Goal: Task Accomplishment & Management: Use online tool/utility

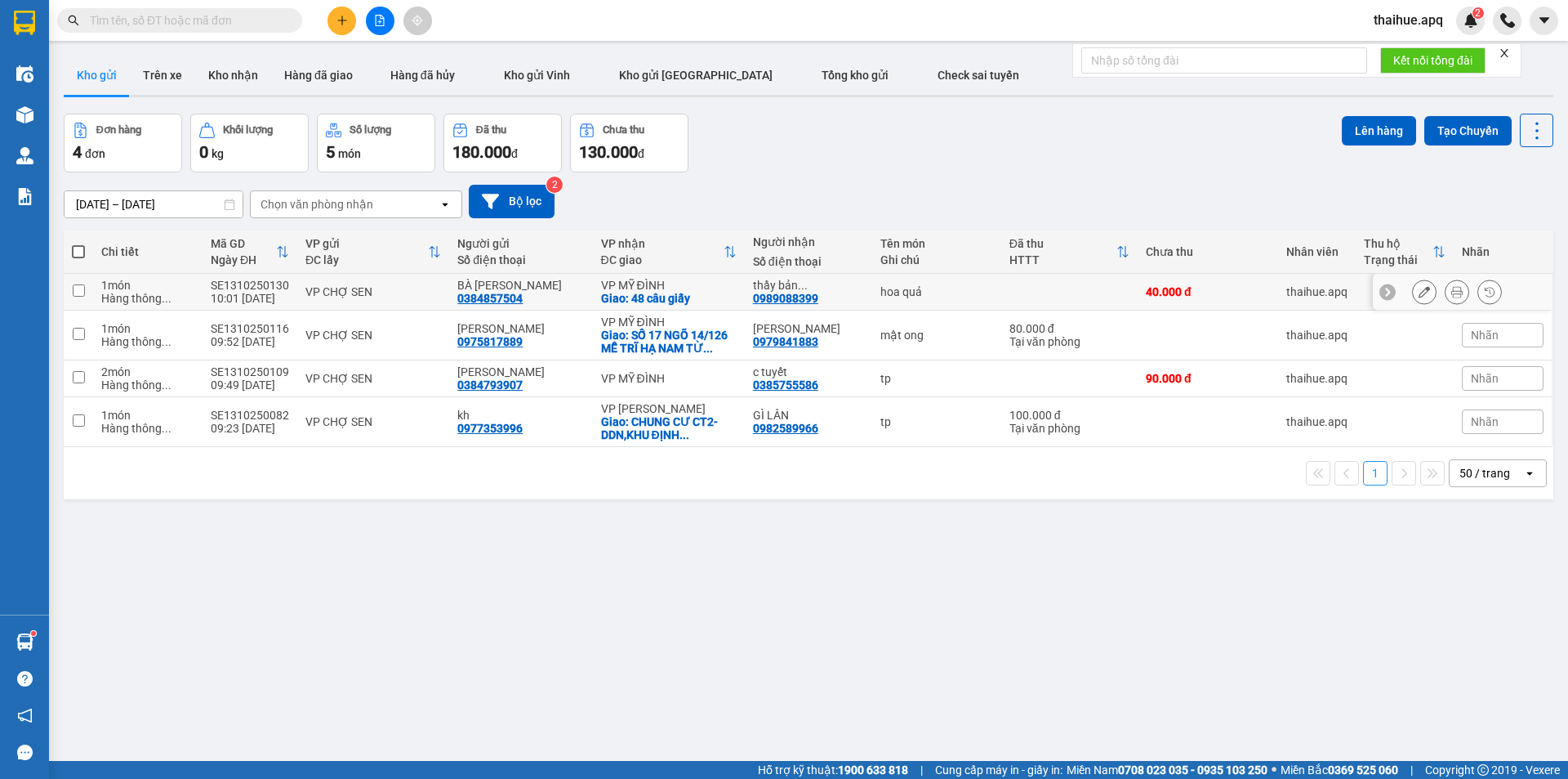
click at [418, 286] on div "VP CHỢ SEN" at bounding box center [372, 291] width 135 height 13
checkbox input "true"
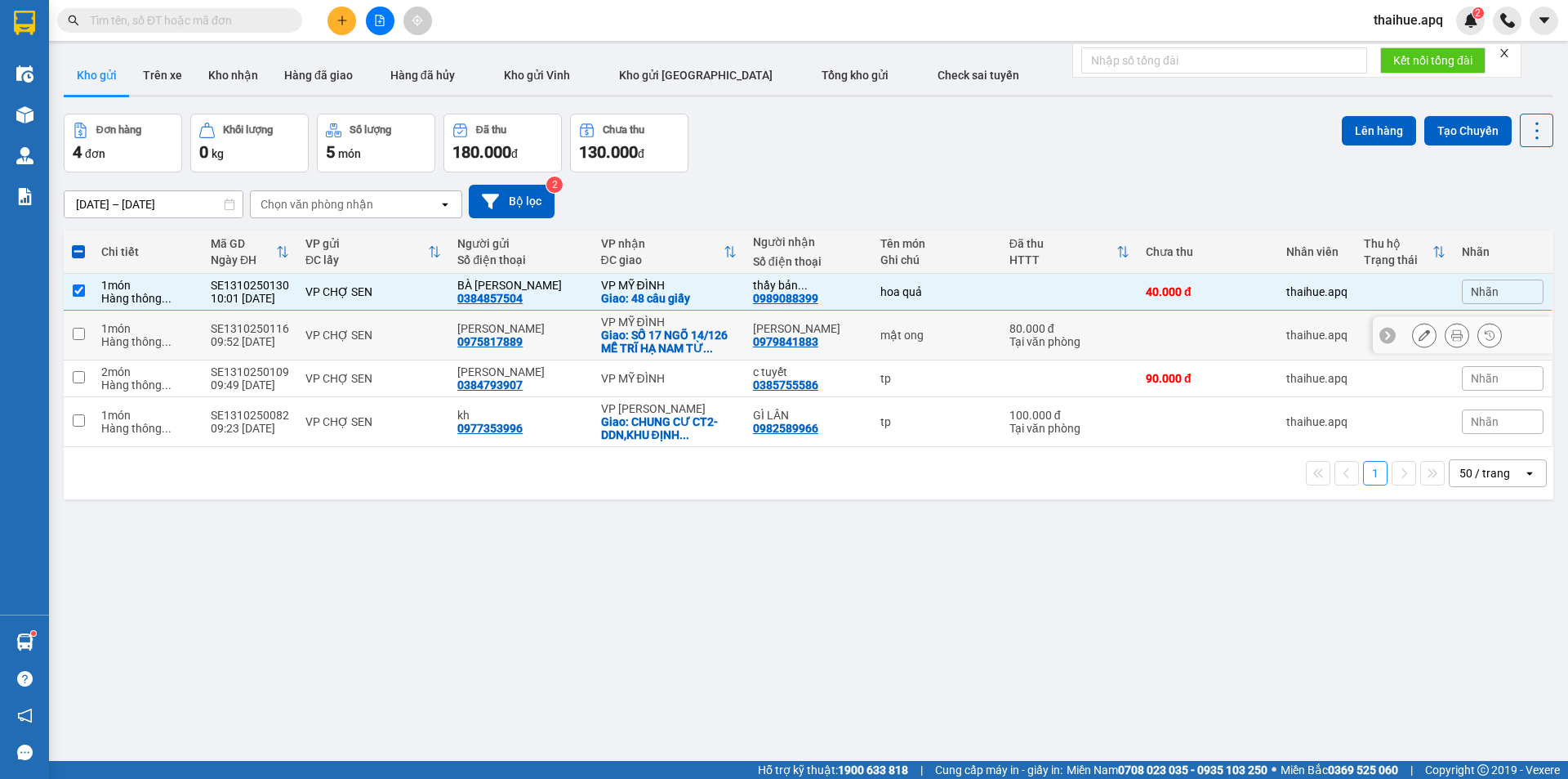
click at [425, 325] on td "VP CHỢ SEN" at bounding box center [373, 336] width 152 height 50
checkbox input "true"
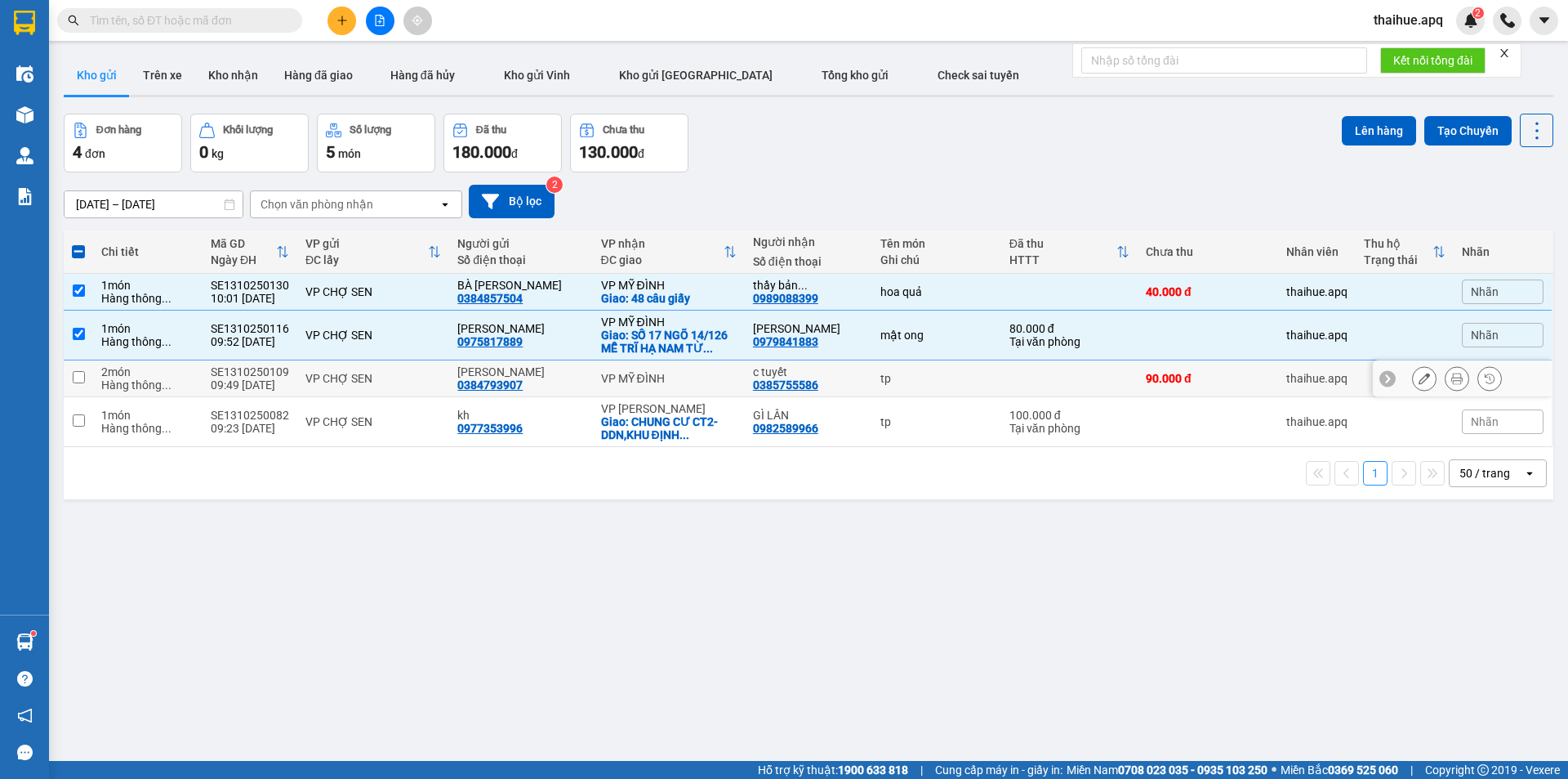
click at [425, 366] on td "VP CHỢ SEN" at bounding box center [373, 378] width 152 height 37
checkbox input "true"
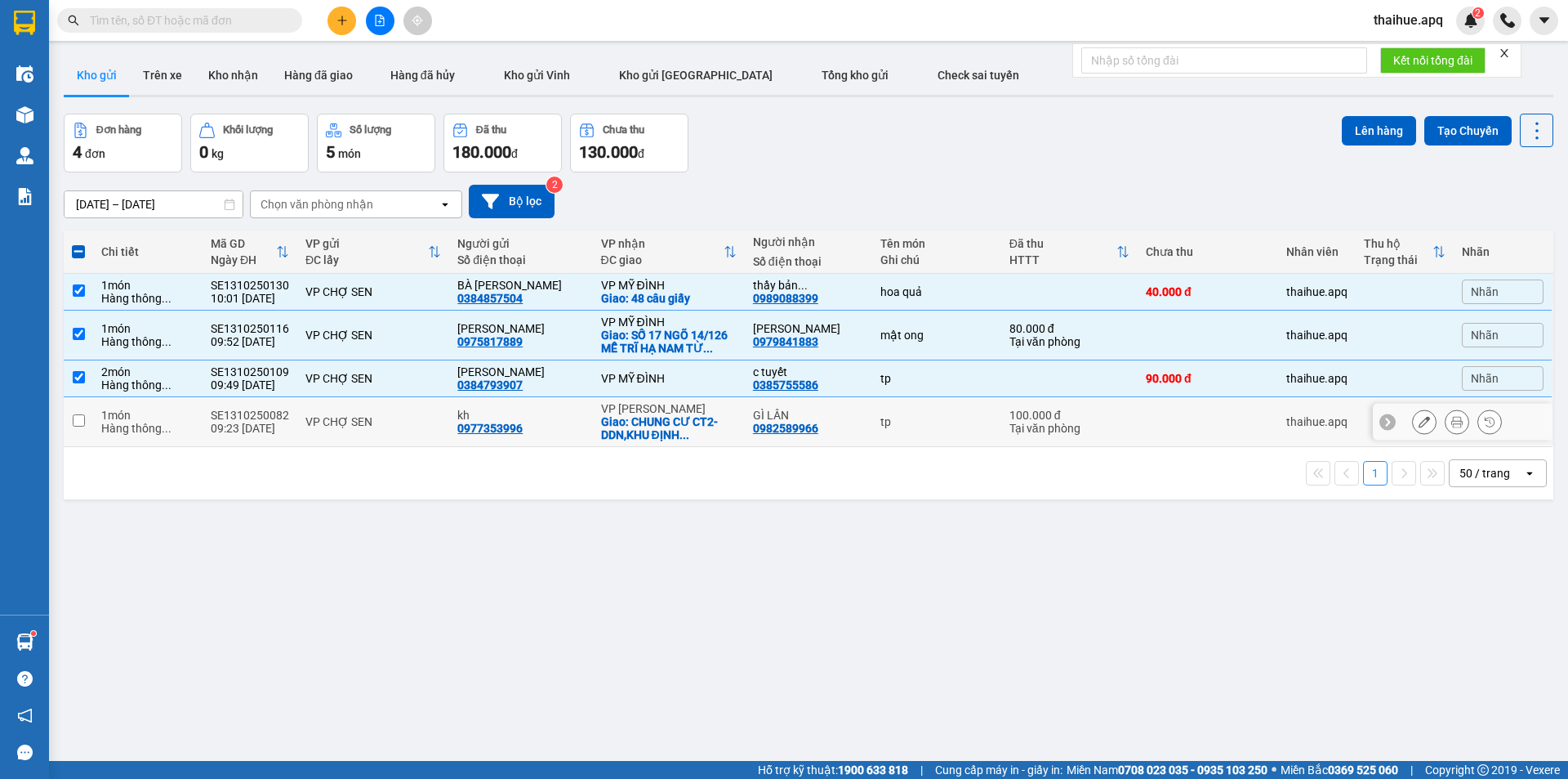
click at [423, 419] on div "VP CHỢ SEN" at bounding box center [372, 422] width 135 height 13
checkbox input "true"
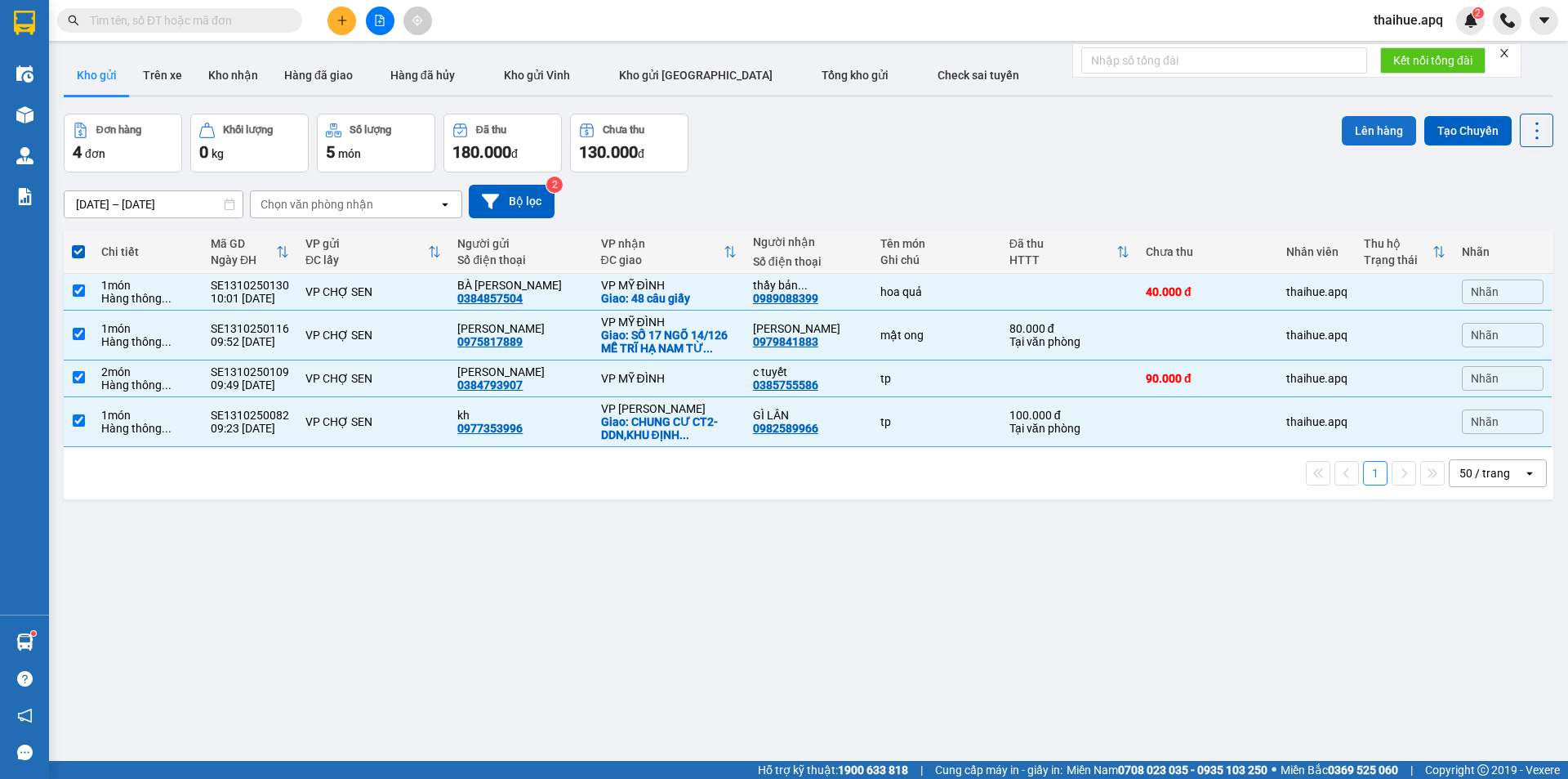
click at [1376, 129] on button "Lên hàng" at bounding box center [1378, 131] width 74 height 30
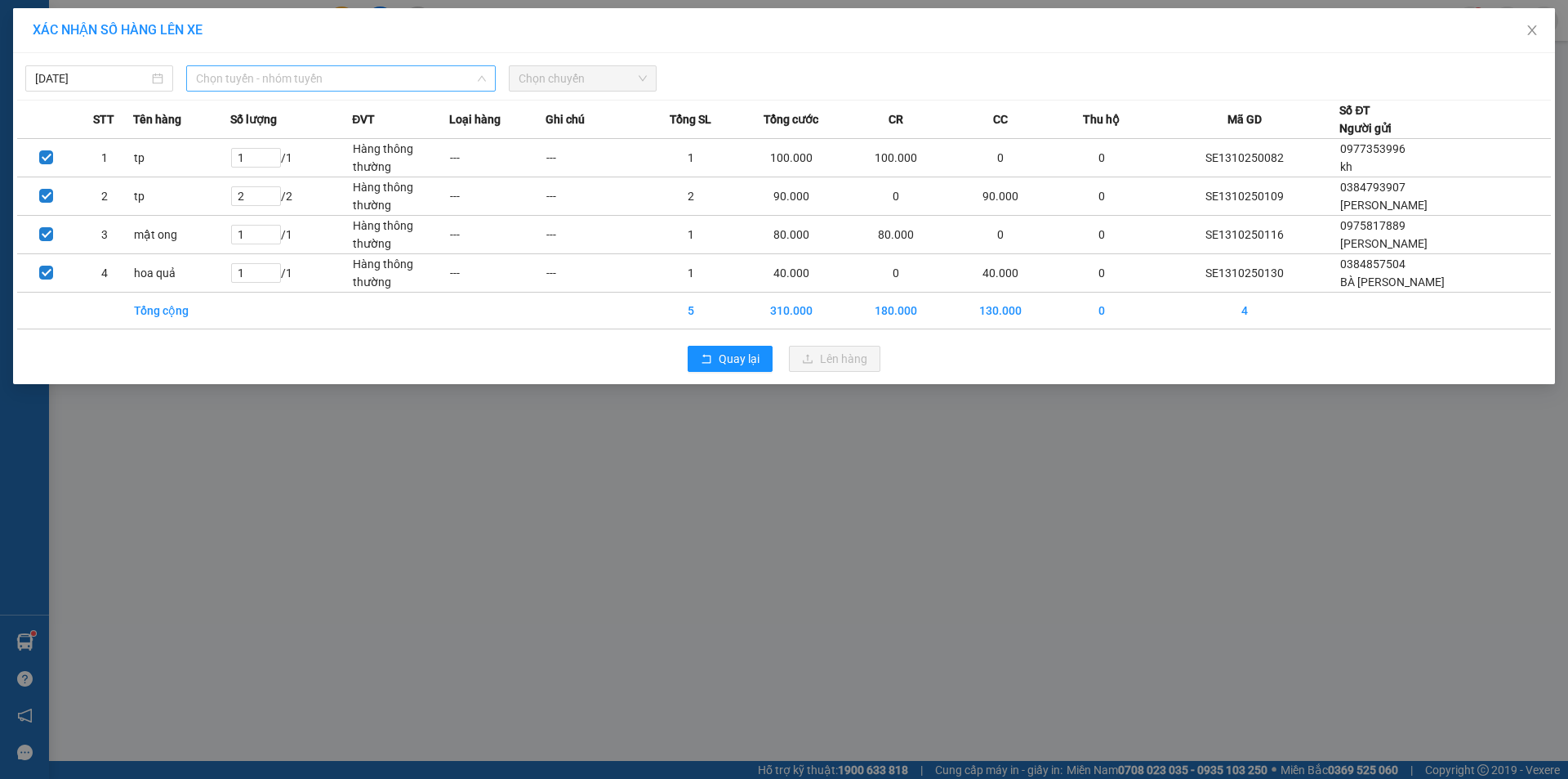
click at [352, 77] on span "Chọn tuyến - nhóm tuyến" at bounding box center [341, 78] width 290 height 24
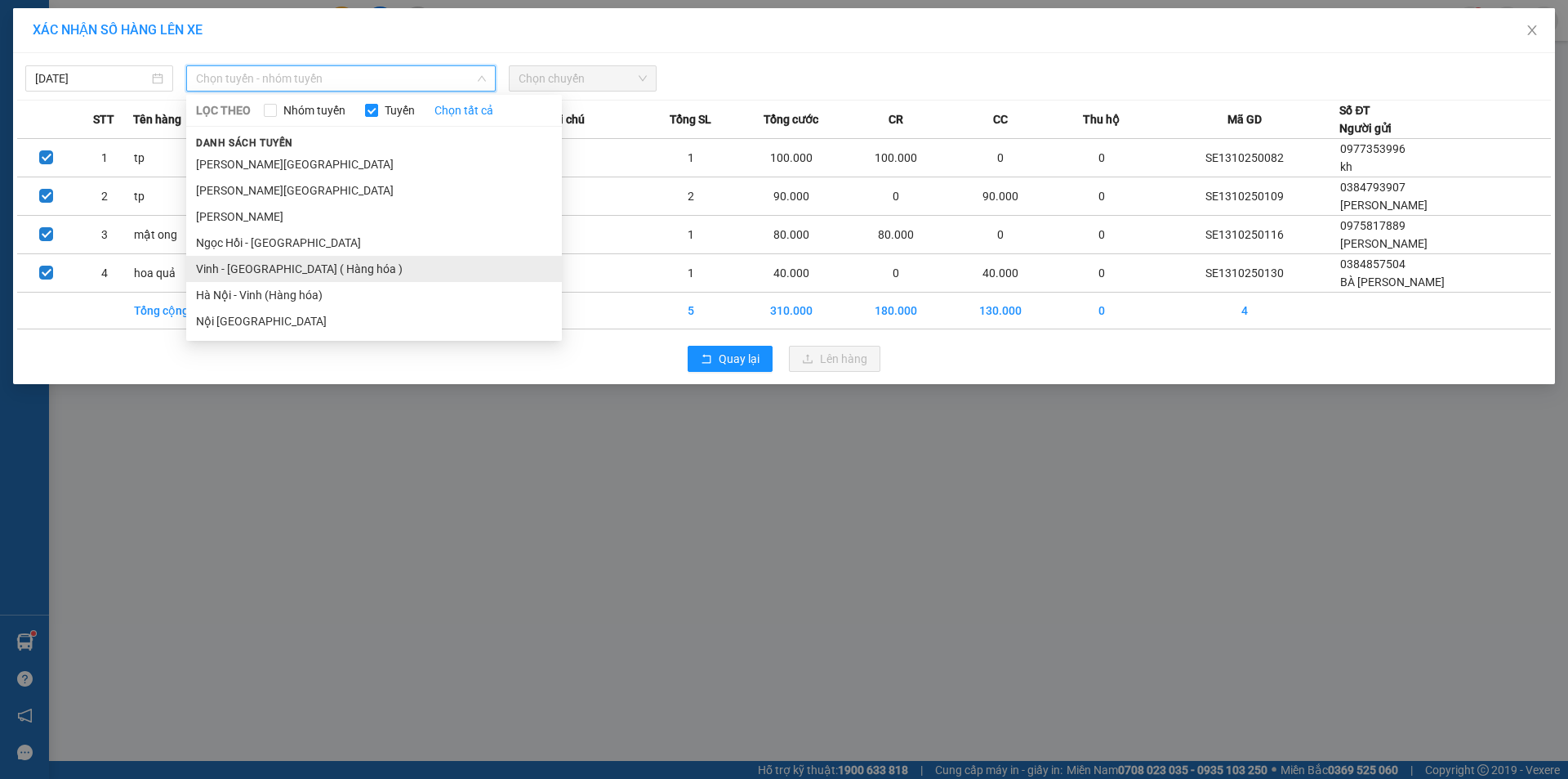
click at [225, 274] on li "Vinh - [GEOGRAPHIC_DATA] ( Hàng hóa )" at bounding box center [374, 269] width 376 height 26
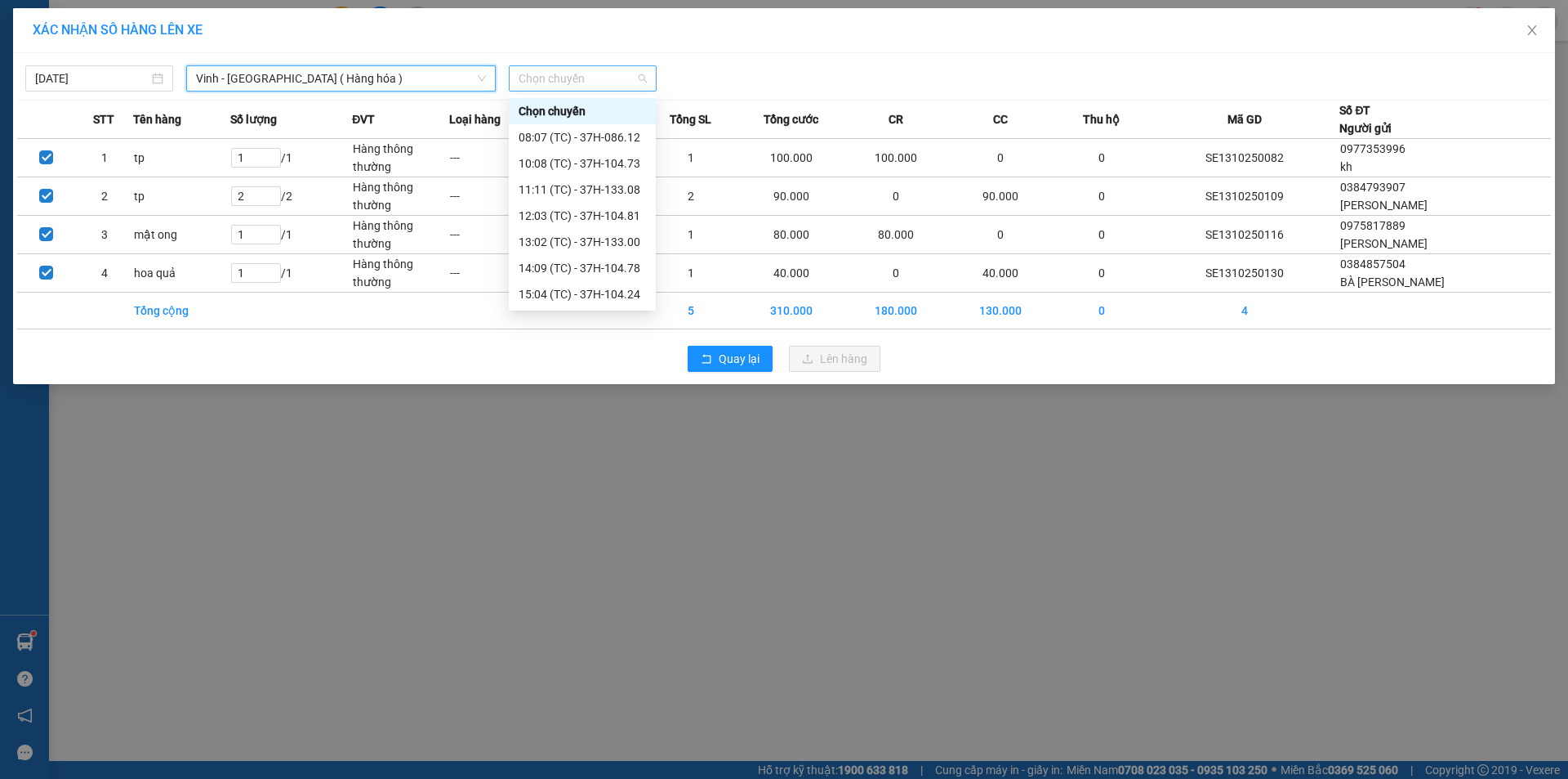
click at [608, 72] on span "Chọn chuyến" at bounding box center [582, 78] width 128 height 24
click at [621, 218] on div "12:03 (TC) - 37H-104.81" at bounding box center [582, 216] width 127 height 18
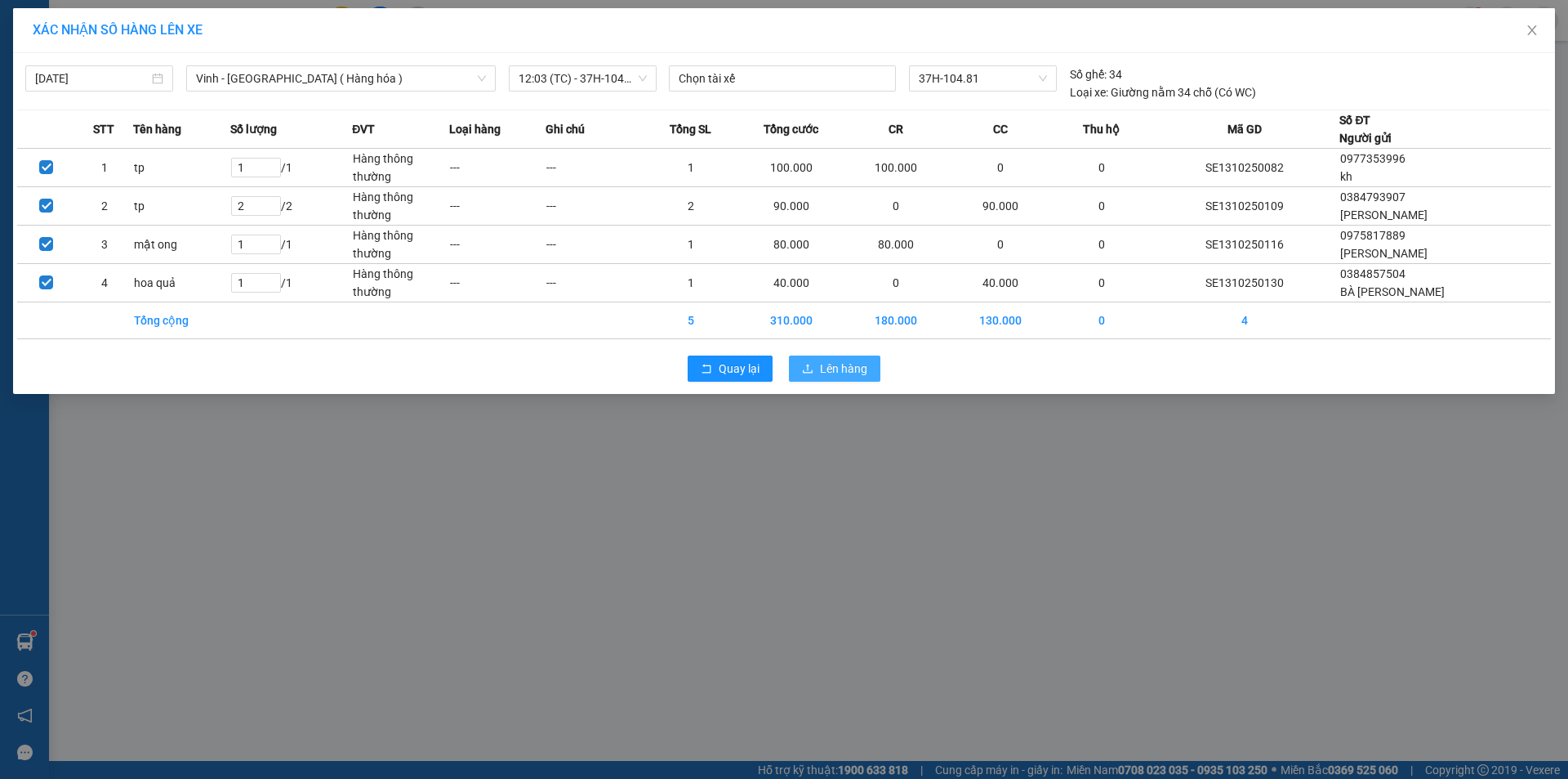
click at [840, 368] on span "Lên hàng" at bounding box center [843, 369] width 47 height 18
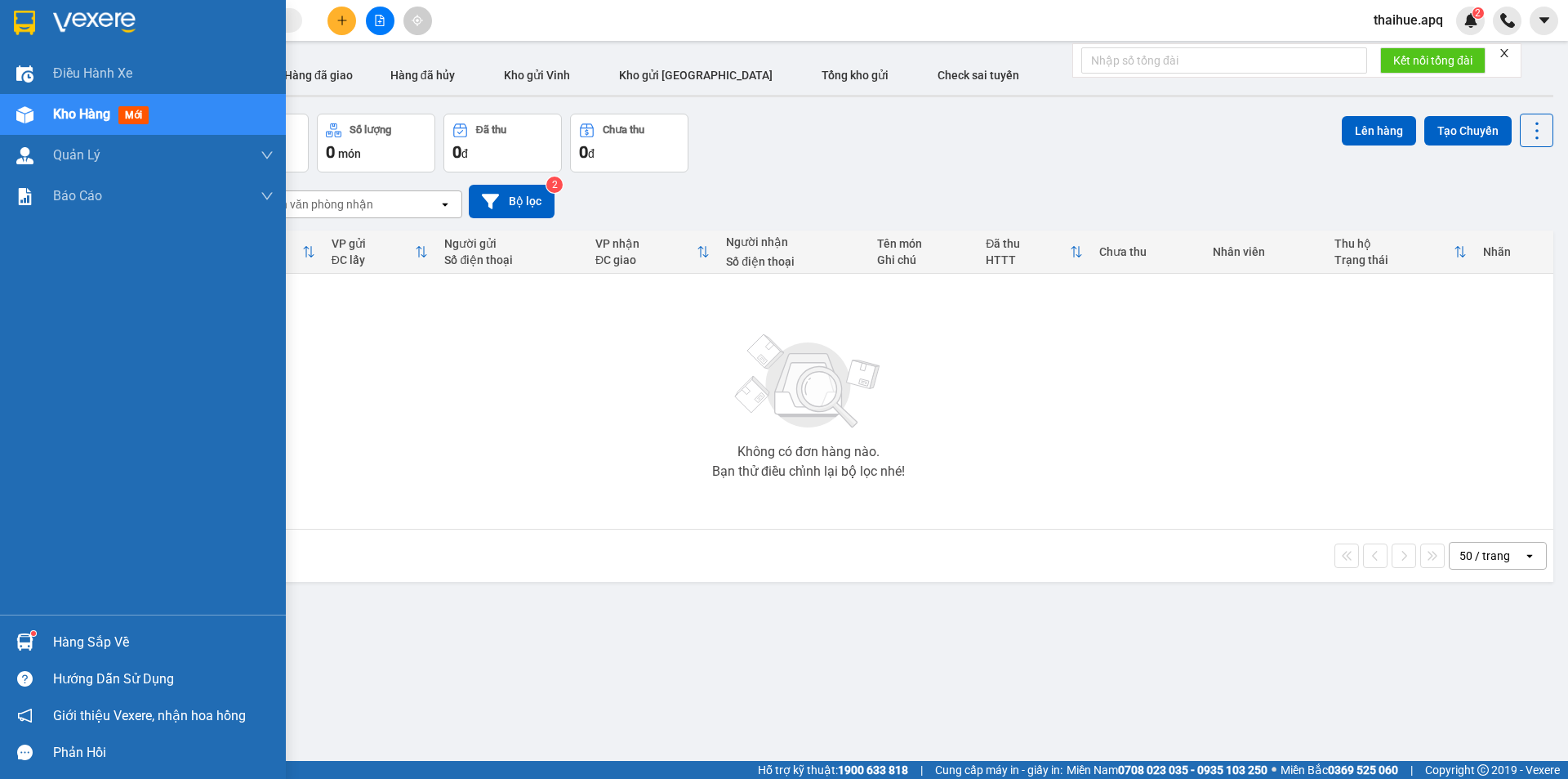
click at [86, 639] on div "Hàng sắp về" at bounding box center [163, 642] width 220 height 24
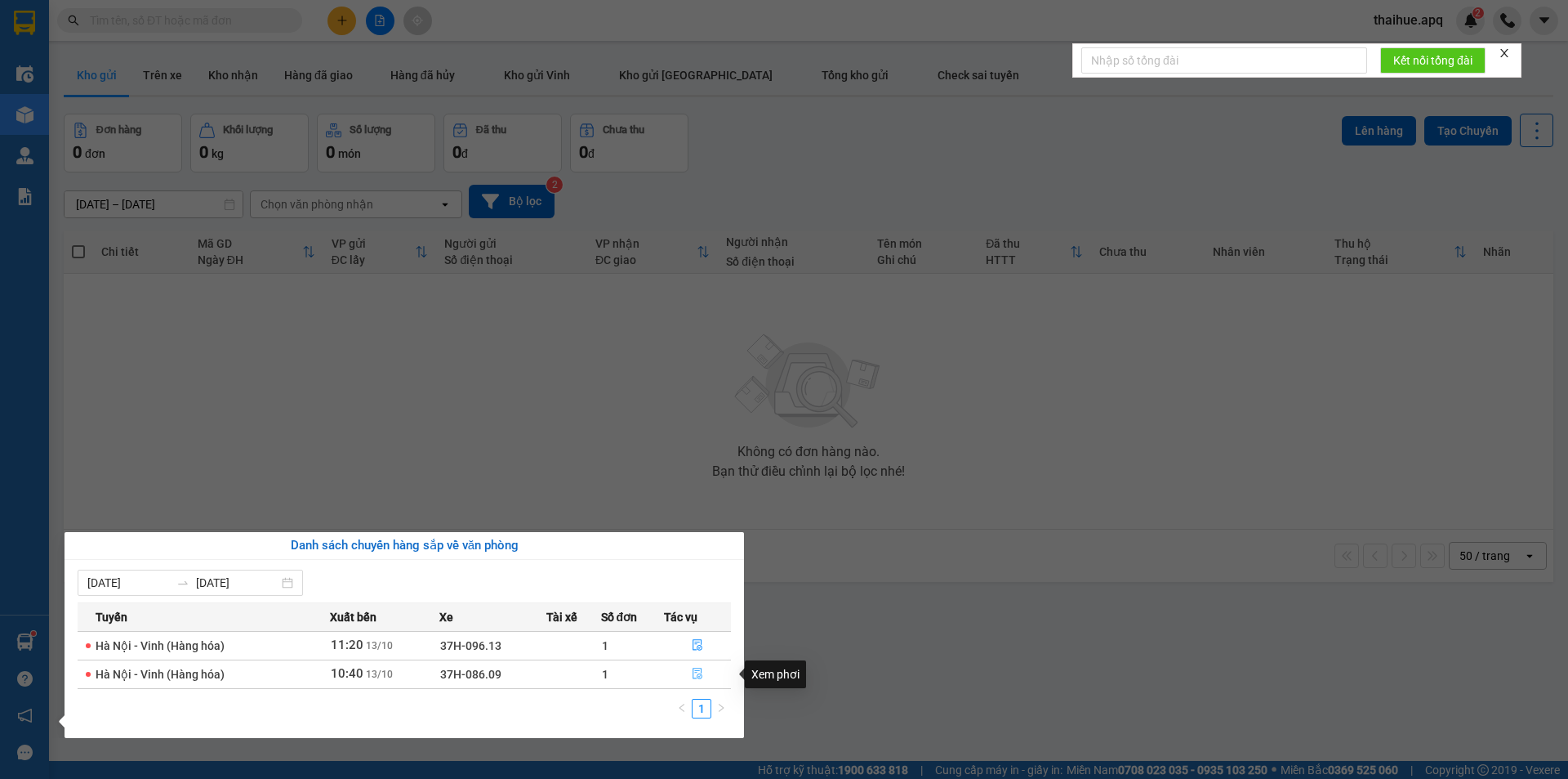
click at [695, 671] on icon "file-done" at bounding box center [697, 673] width 10 height 12
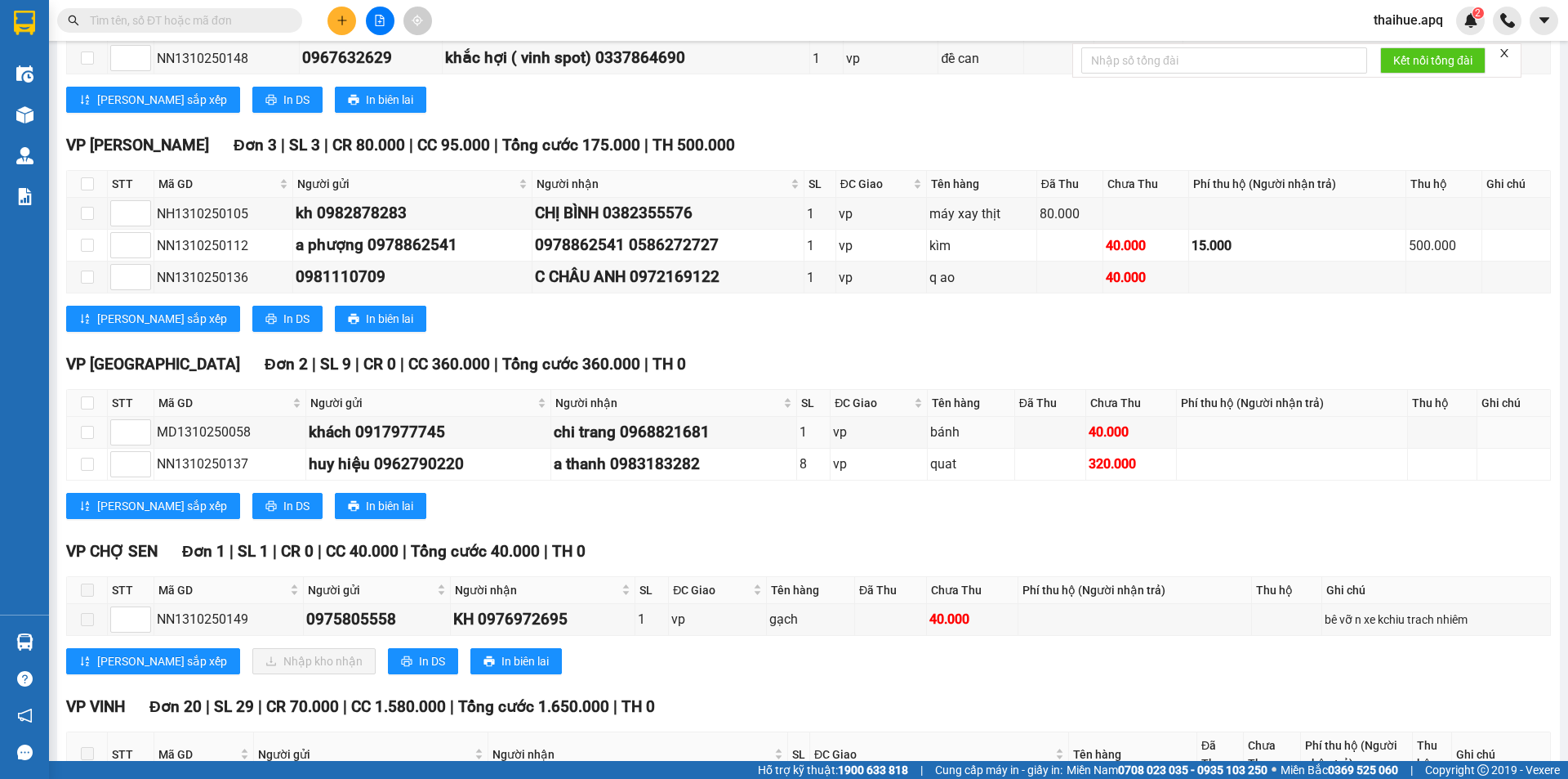
scroll to position [491, 0]
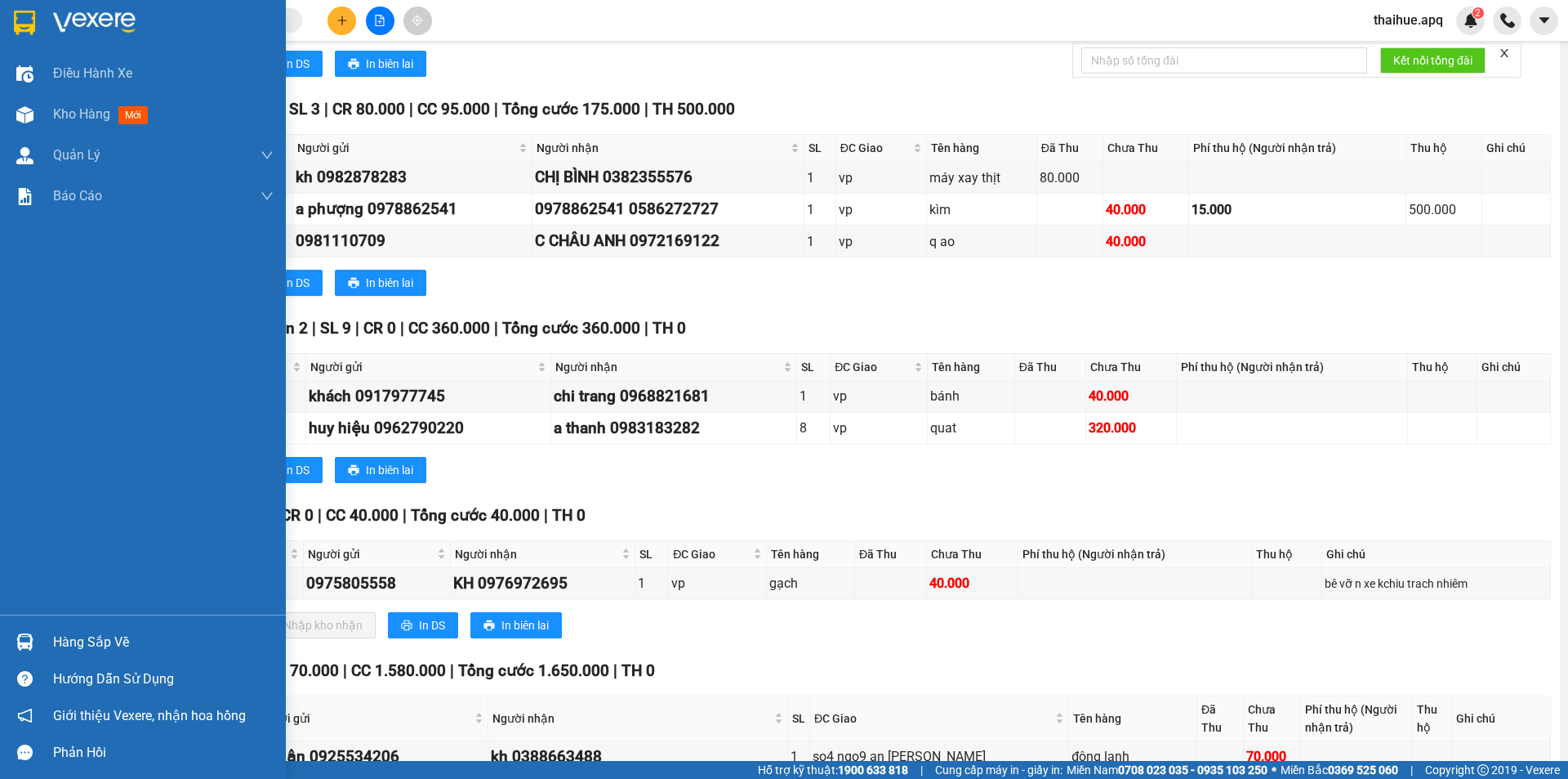
click at [66, 643] on div "Hàng sắp về" at bounding box center [163, 642] width 220 height 24
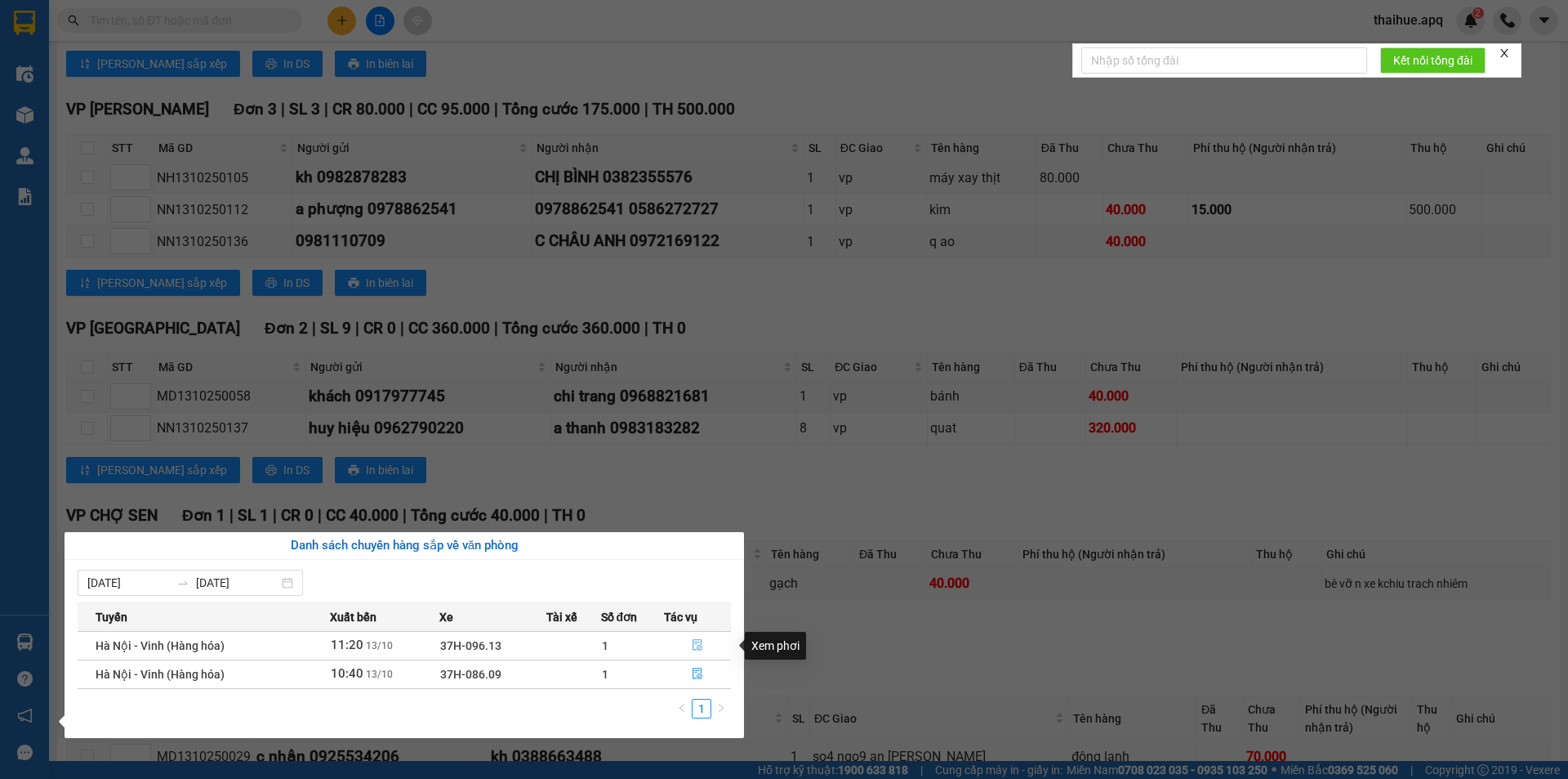
click at [697, 645] on icon "file-done" at bounding box center [697, 645] width 12 height 12
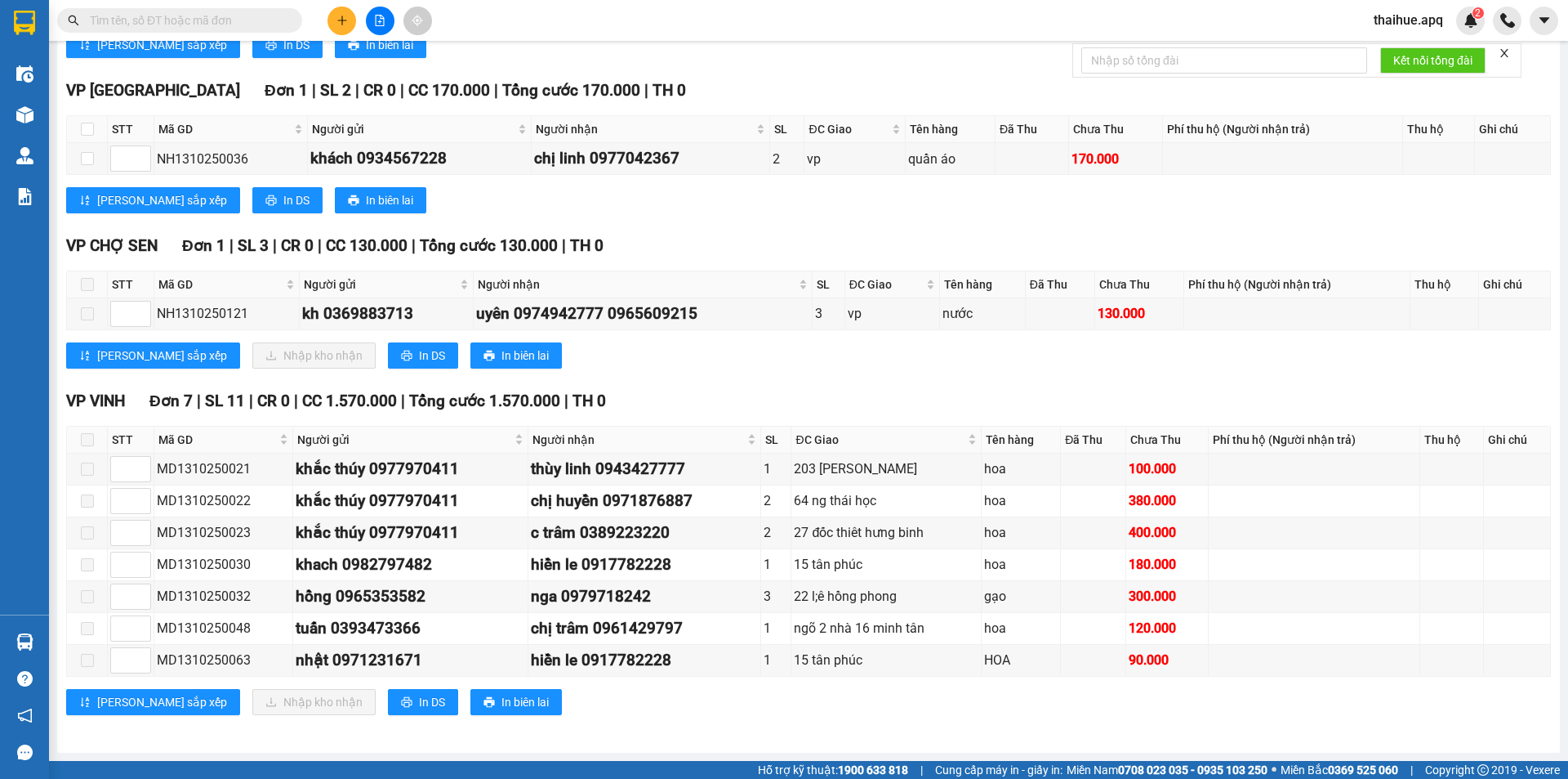
scroll to position [414, 0]
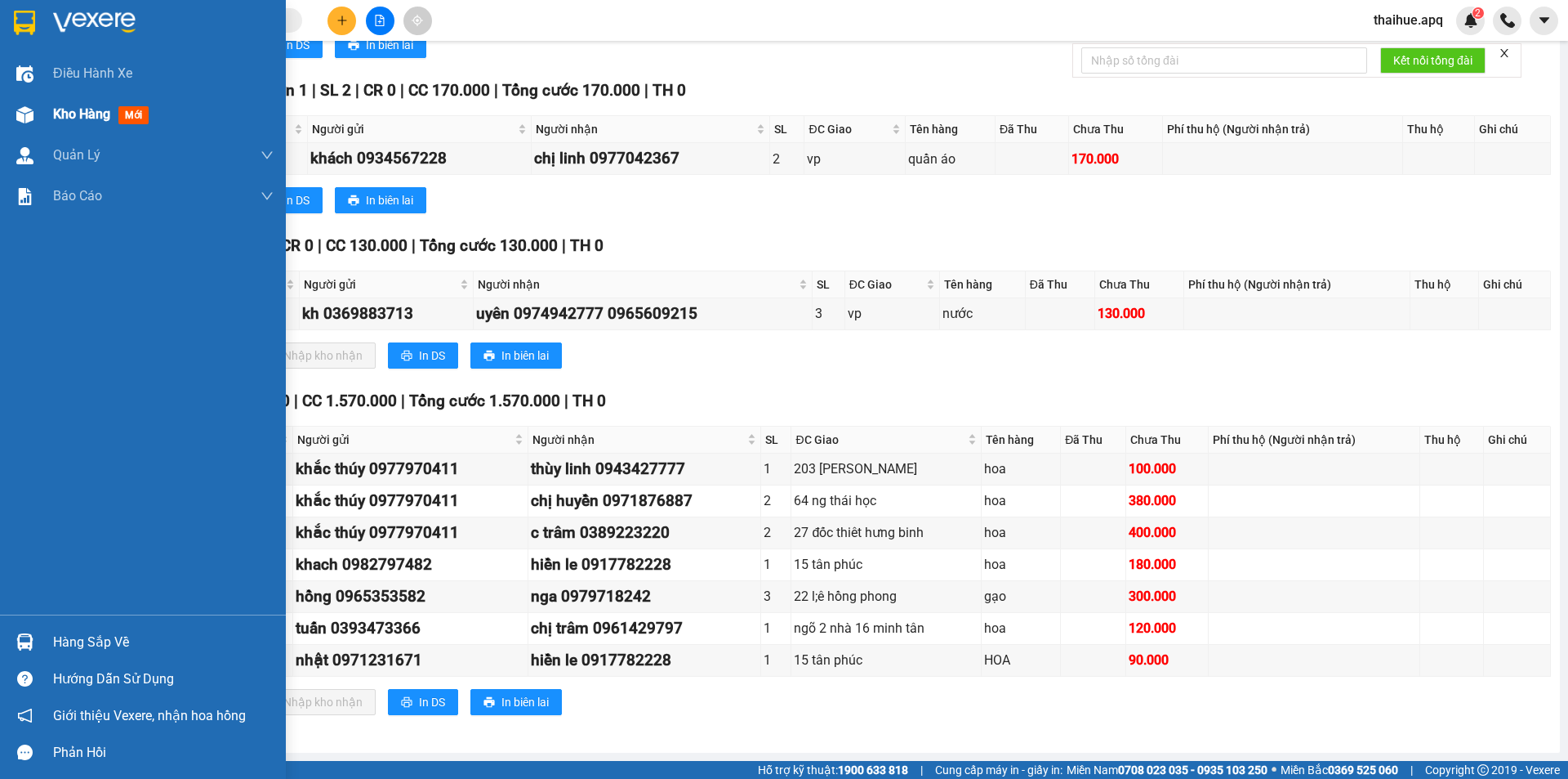
click at [102, 116] on span "Kho hàng" at bounding box center [81, 114] width 57 height 15
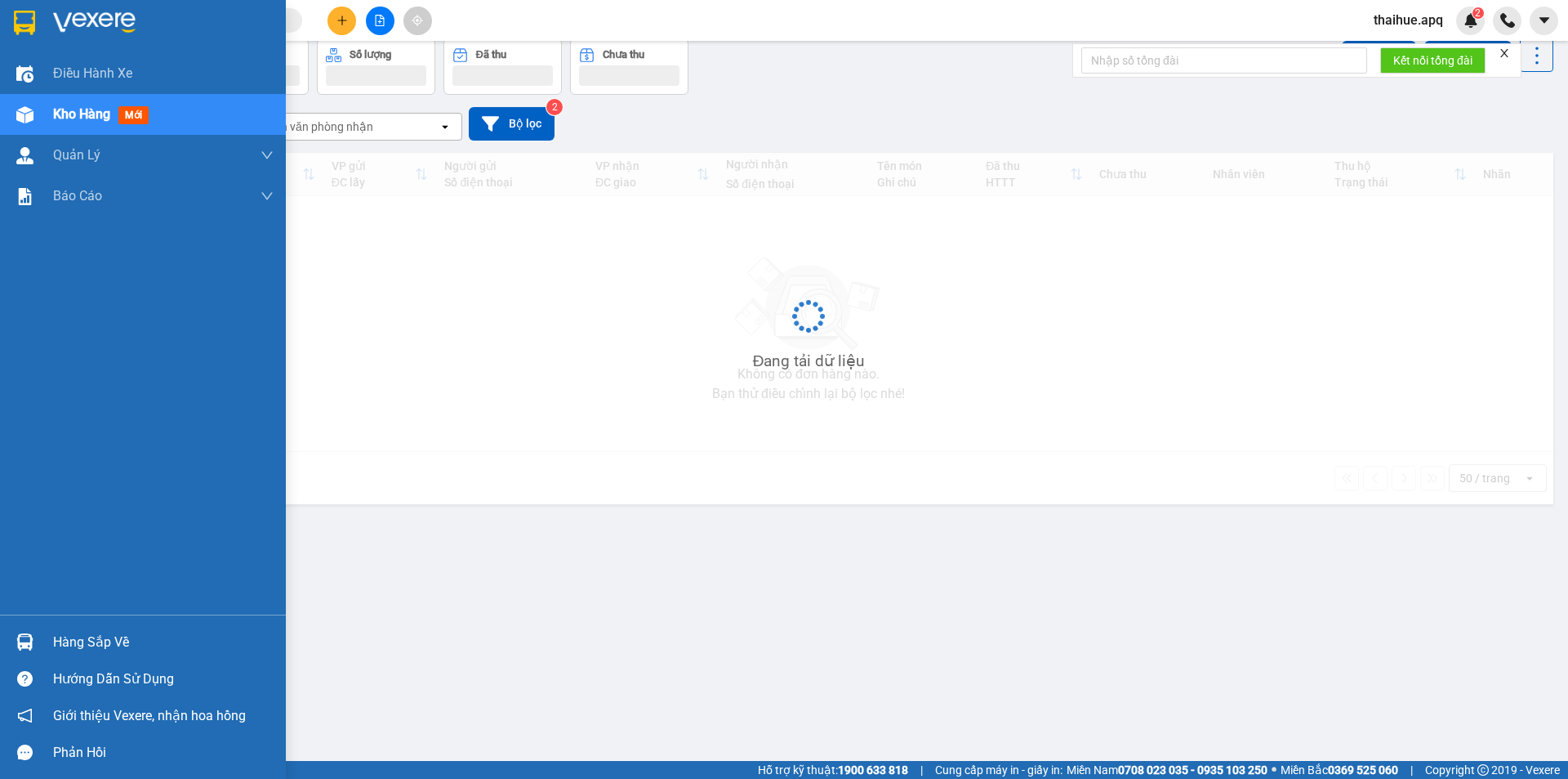
scroll to position [75, 0]
